Goal: Task Accomplishment & Management: Use online tool/utility

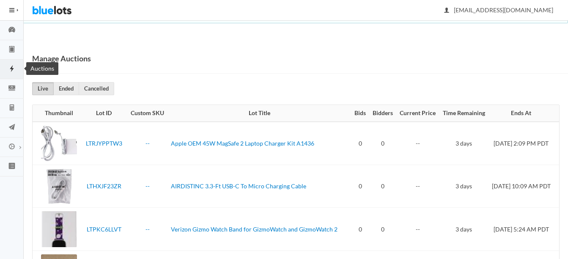
click at [12, 64] on link "Auctions" at bounding box center [12, 69] width 24 height 19
click at [13, 52] on icon "clipboard" at bounding box center [11, 49] width 5 height 6
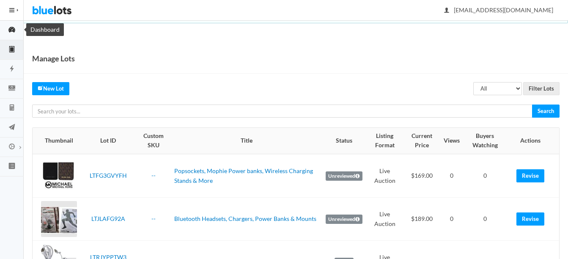
click at [13, 30] on icon "speedometer" at bounding box center [11, 30] width 7 height 6
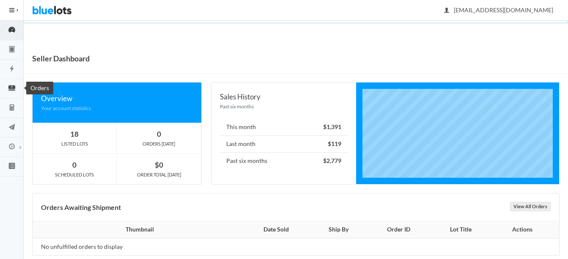
click at [12, 86] on icon "cash" at bounding box center [12, 88] width 24 height 8
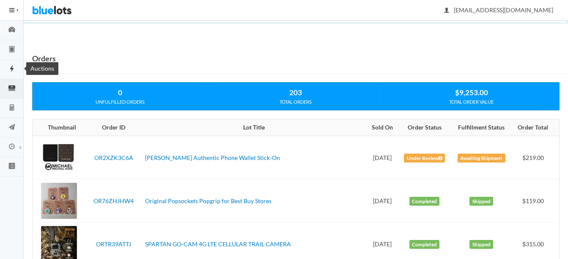
click at [11, 70] on icon "flash" at bounding box center [12, 69] width 24 height 8
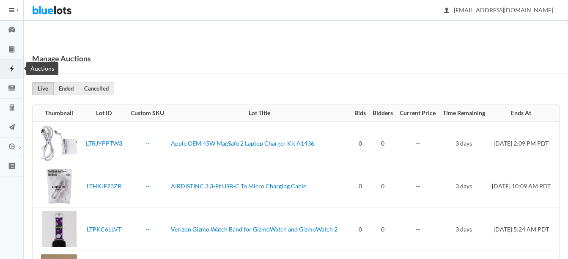
click at [14, 69] on icon "flash" at bounding box center [12, 69] width 24 height 8
click at [11, 52] on icon "clipboard" at bounding box center [12, 49] width 24 height 8
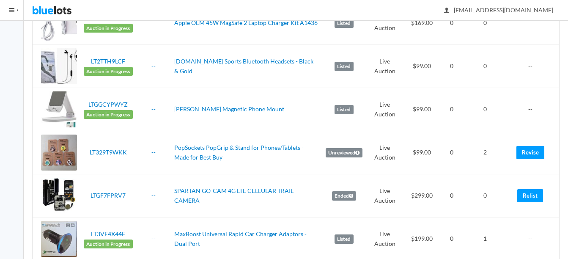
scroll to position [254, 0]
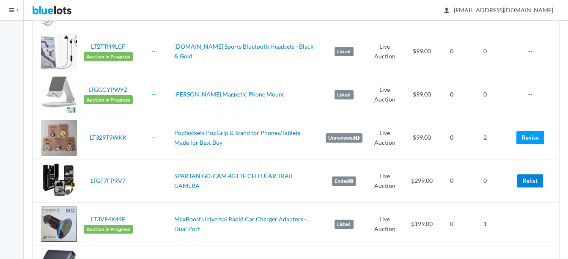
click at [529, 178] on link "Relist" at bounding box center [531, 180] width 26 height 13
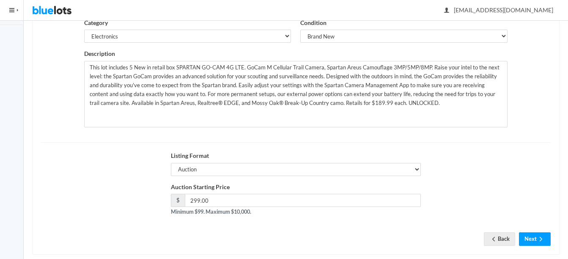
scroll to position [165, 0]
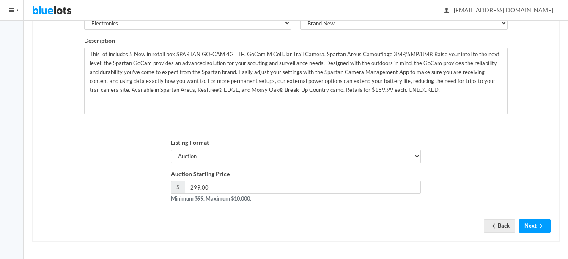
click at [376, 220] on div "Title SPARTAN GO-CAM 4G LTE CELLULAR TRAIL CAMERA Max 65 characters and no spec…" at bounding box center [296, 98] width 510 height 268
click at [198, 186] on input "299.00" at bounding box center [303, 187] width 237 height 13
type input "315.00"
click at [529, 220] on button "Next" at bounding box center [535, 225] width 32 height 13
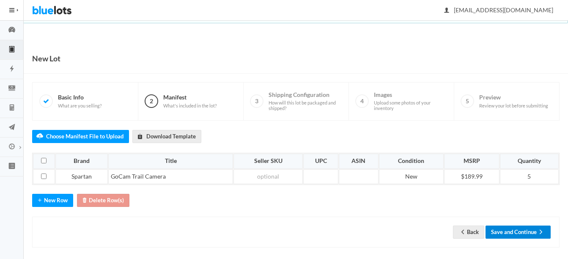
click at [532, 232] on button "Save and Continue" at bounding box center [518, 232] width 65 height 13
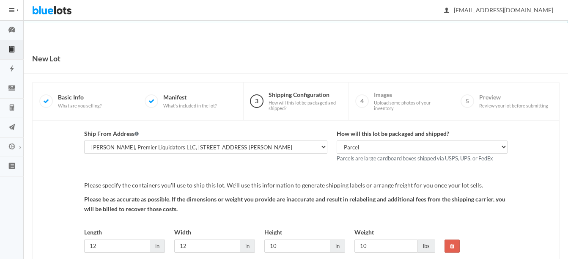
scroll to position [62, 0]
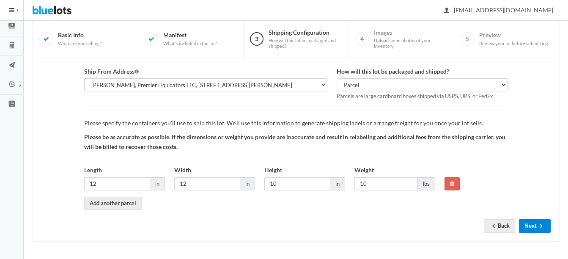
click at [538, 225] on icon "arrow forward" at bounding box center [541, 226] width 8 height 7
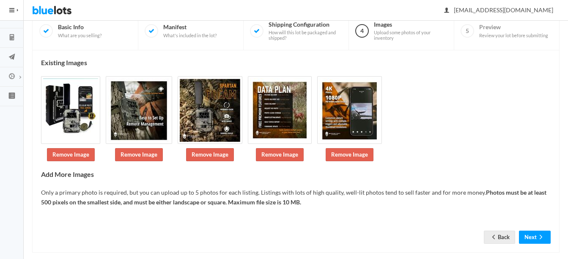
scroll to position [81, 0]
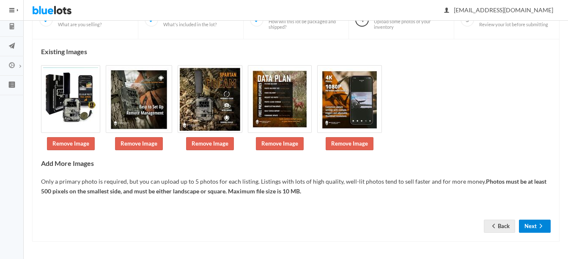
click at [537, 228] on button "Next" at bounding box center [535, 226] width 32 height 13
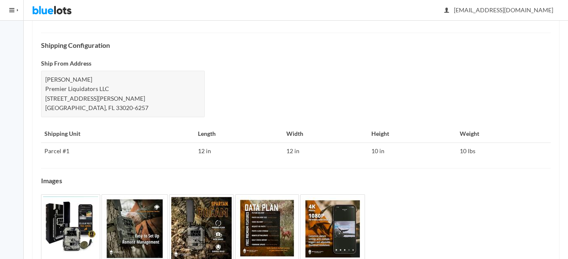
scroll to position [404, 0]
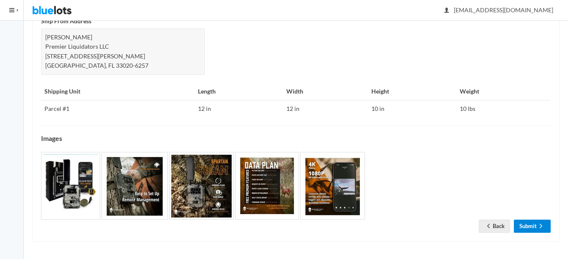
click at [528, 223] on link "Submit" at bounding box center [532, 226] width 37 height 13
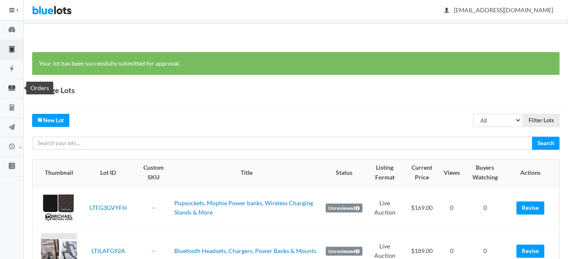
click at [14, 88] on icon "cash" at bounding box center [12, 88] width 24 height 8
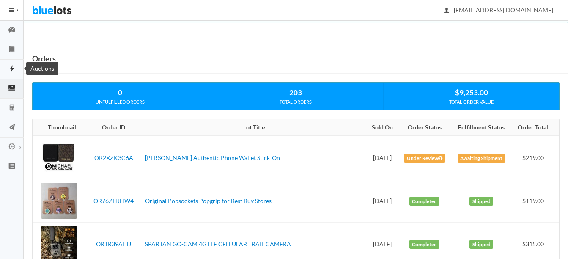
click at [13, 74] on link "Auctions" at bounding box center [12, 69] width 24 height 19
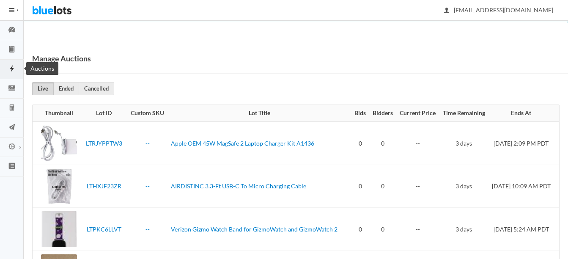
click at [14, 64] on link "Auctions" at bounding box center [12, 69] width 24 height 19
click at [464, 54] on div "Manage Auctions" at bounding box center [296, 59] width 545 height 30
